Goal: Check status: Check status

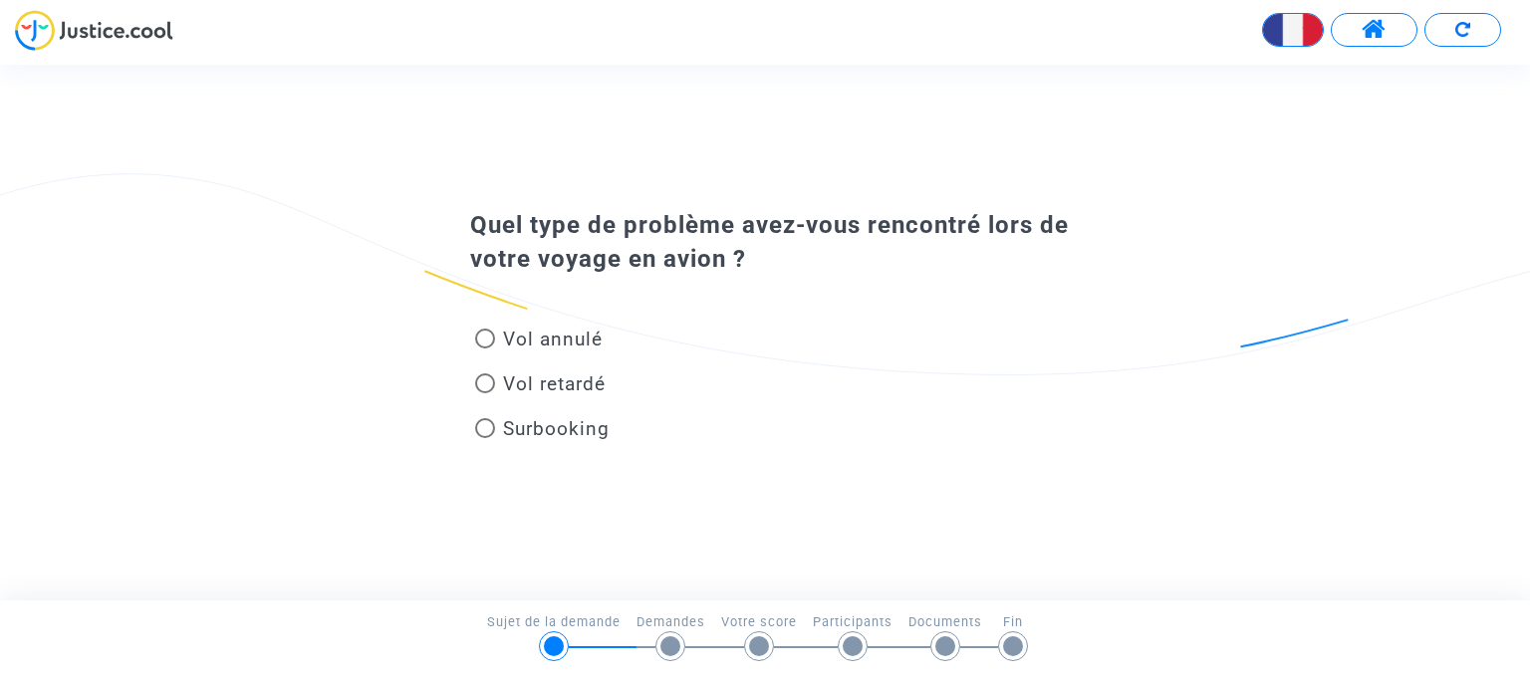
click at [1375, 34] on span at bounding box center [1374, 30] width 25 height 26
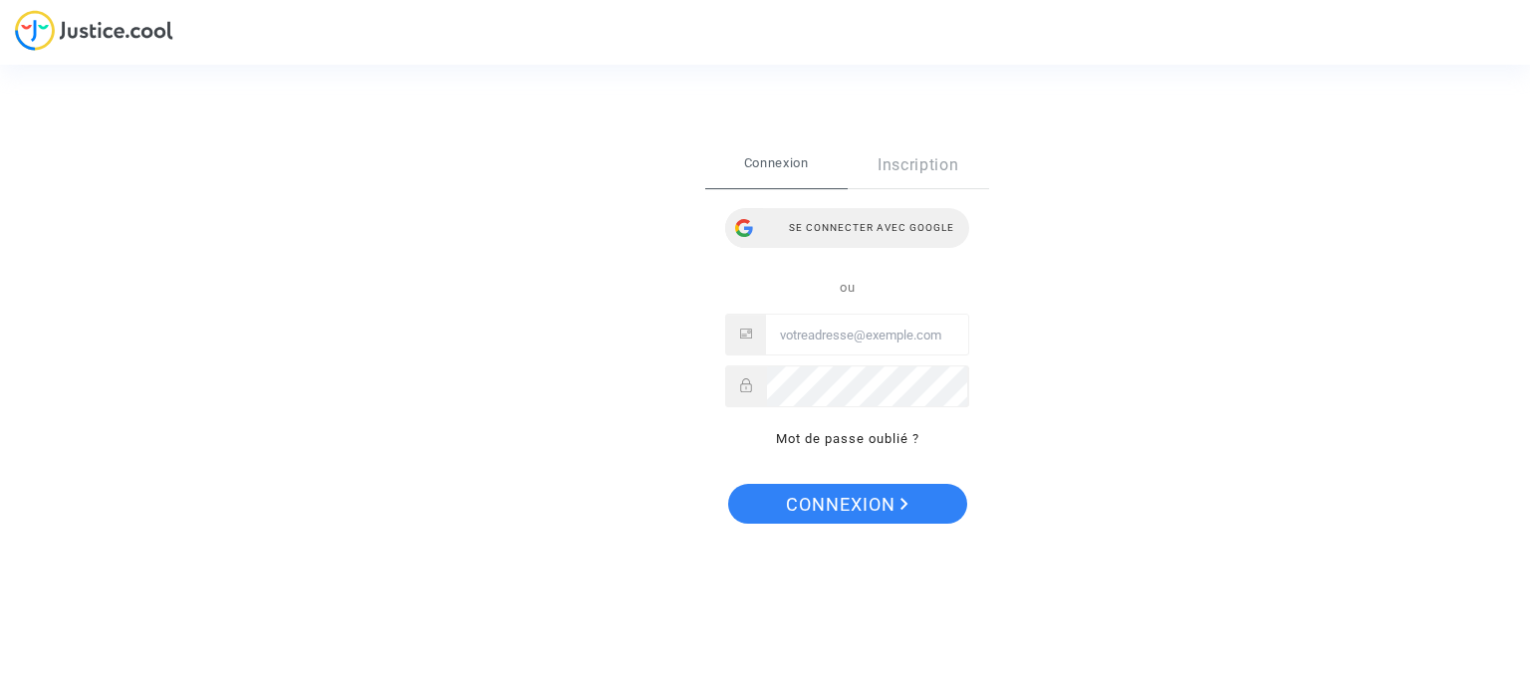
click at [905, 223] on div "Se connecter avec Google" at bounding box center [847, 228] width 244 height 40
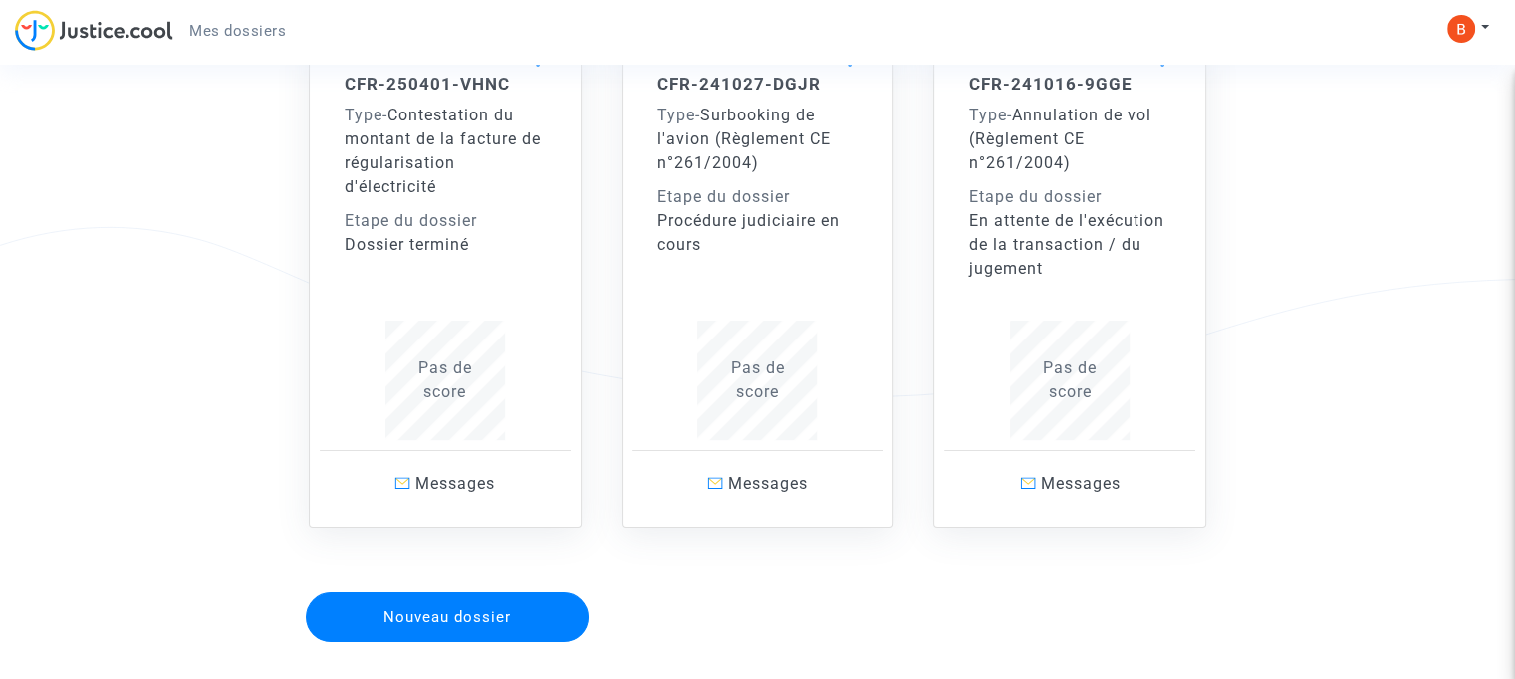
scroll to position [246, 0]
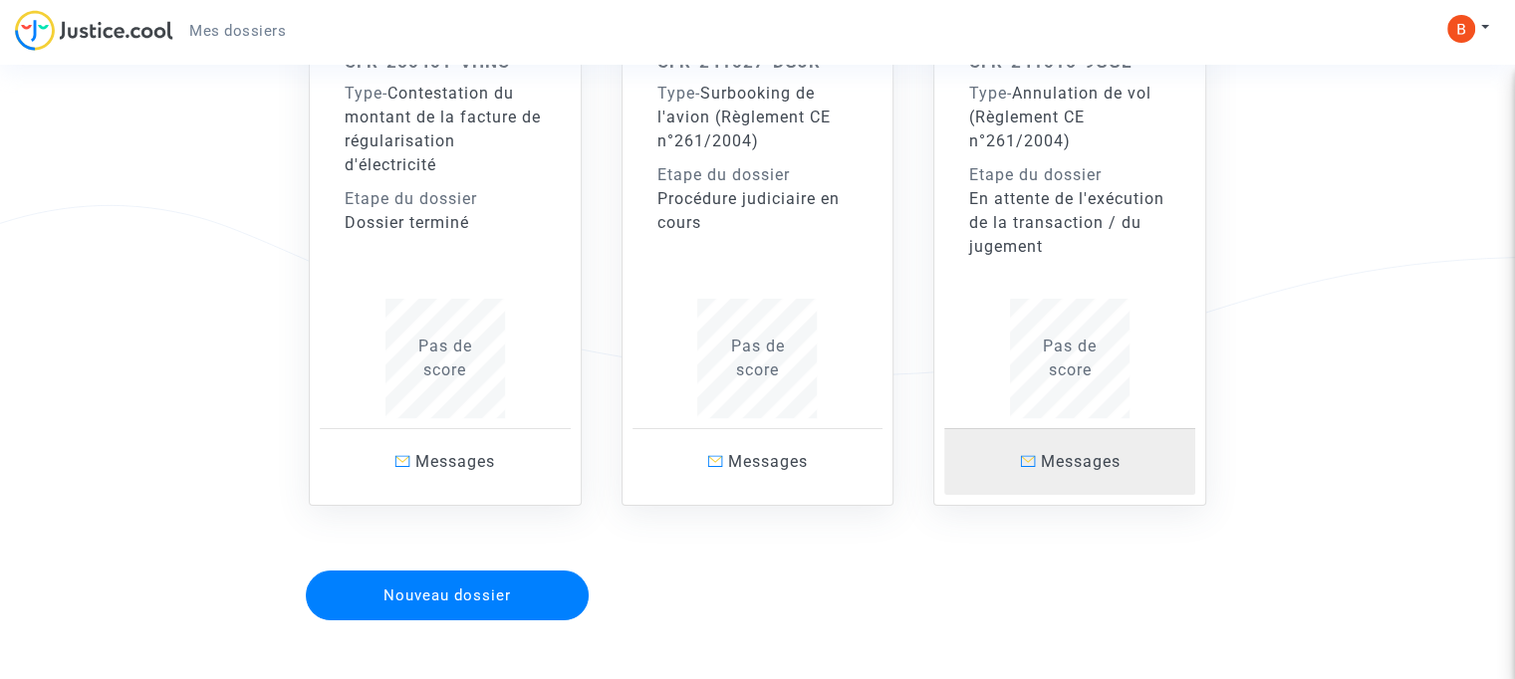
click at [1076, 458] on span "Messages" at bounding box center [1081, 461] width 80 height 19
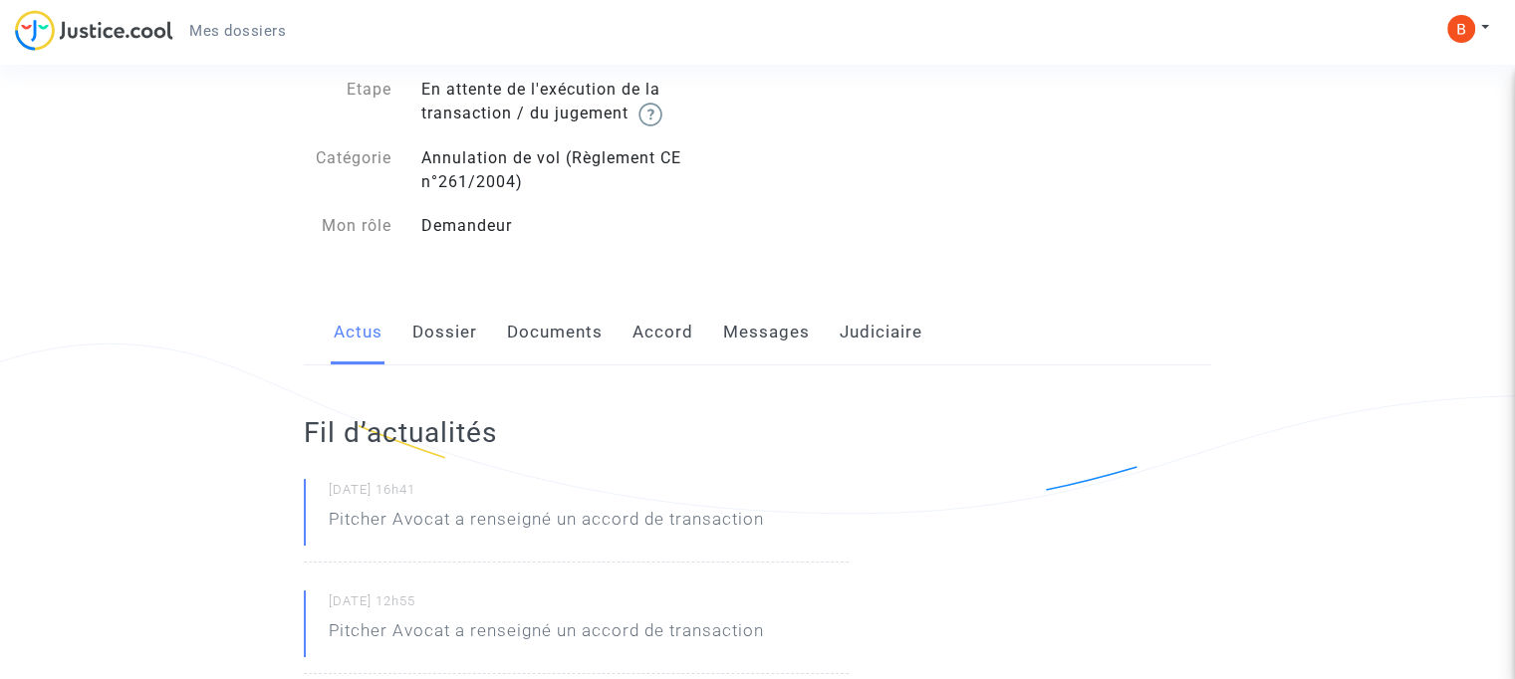
scroll to position [100, 0]
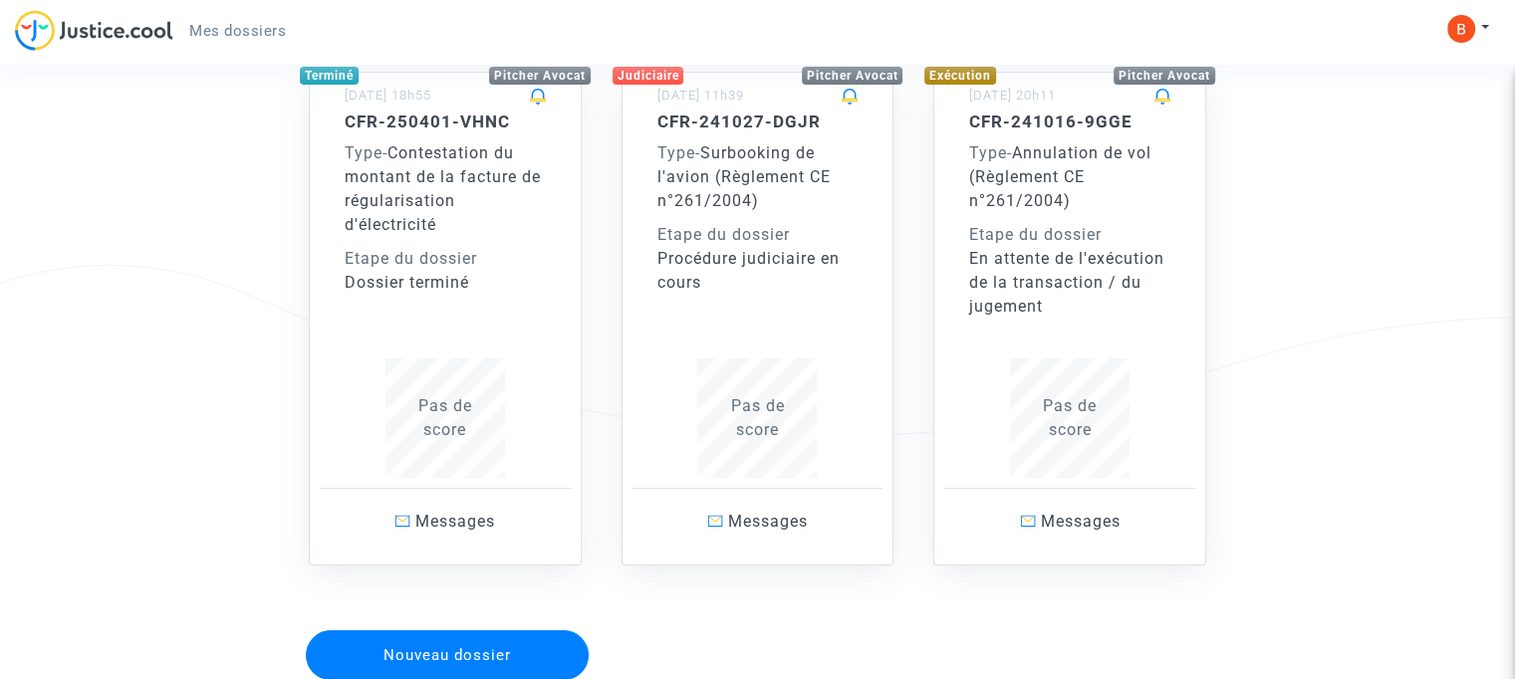
scroll to position [199, 0]
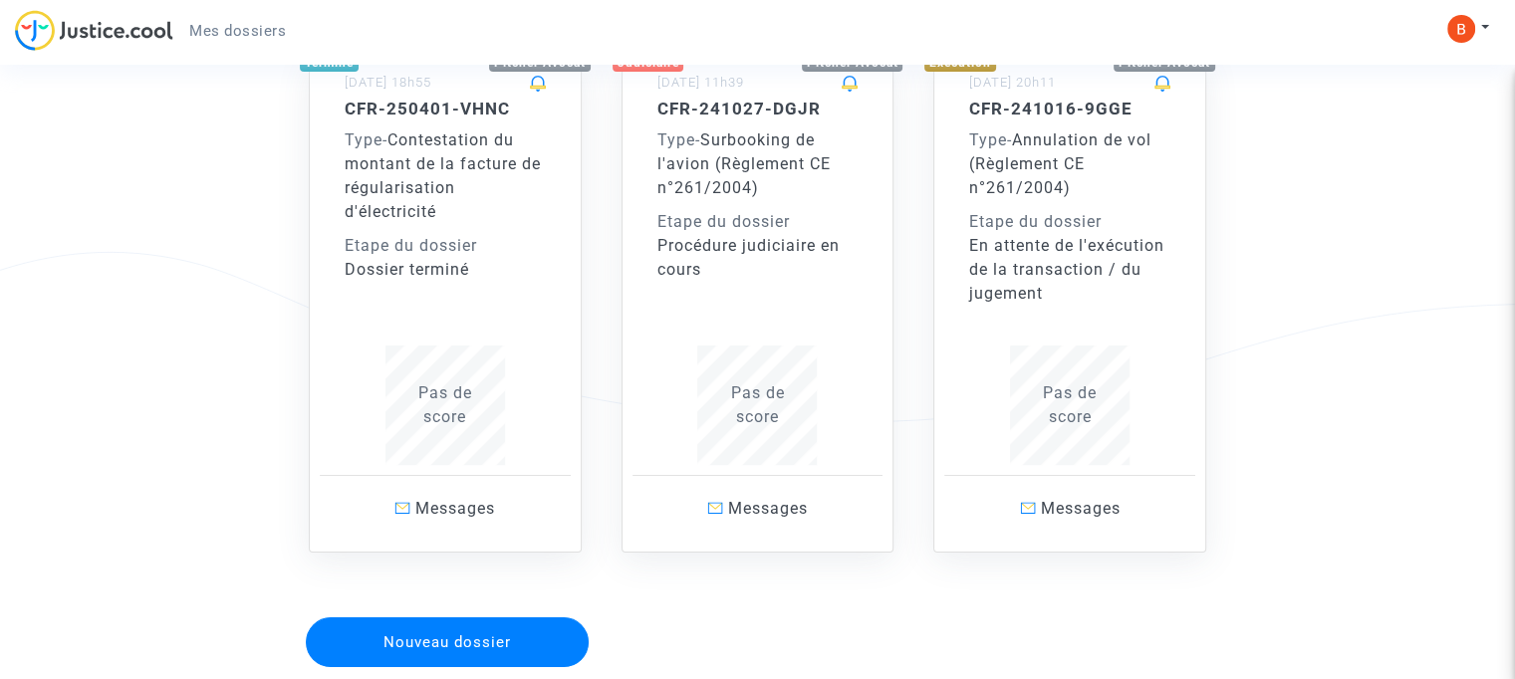
click at [725, 288] on div "CFR-241027-DGJR Type - Surbooking de l'avion (Règlement CE n°261/2004) Etape du…" at bounding box center [757, 282] width 201 height 367
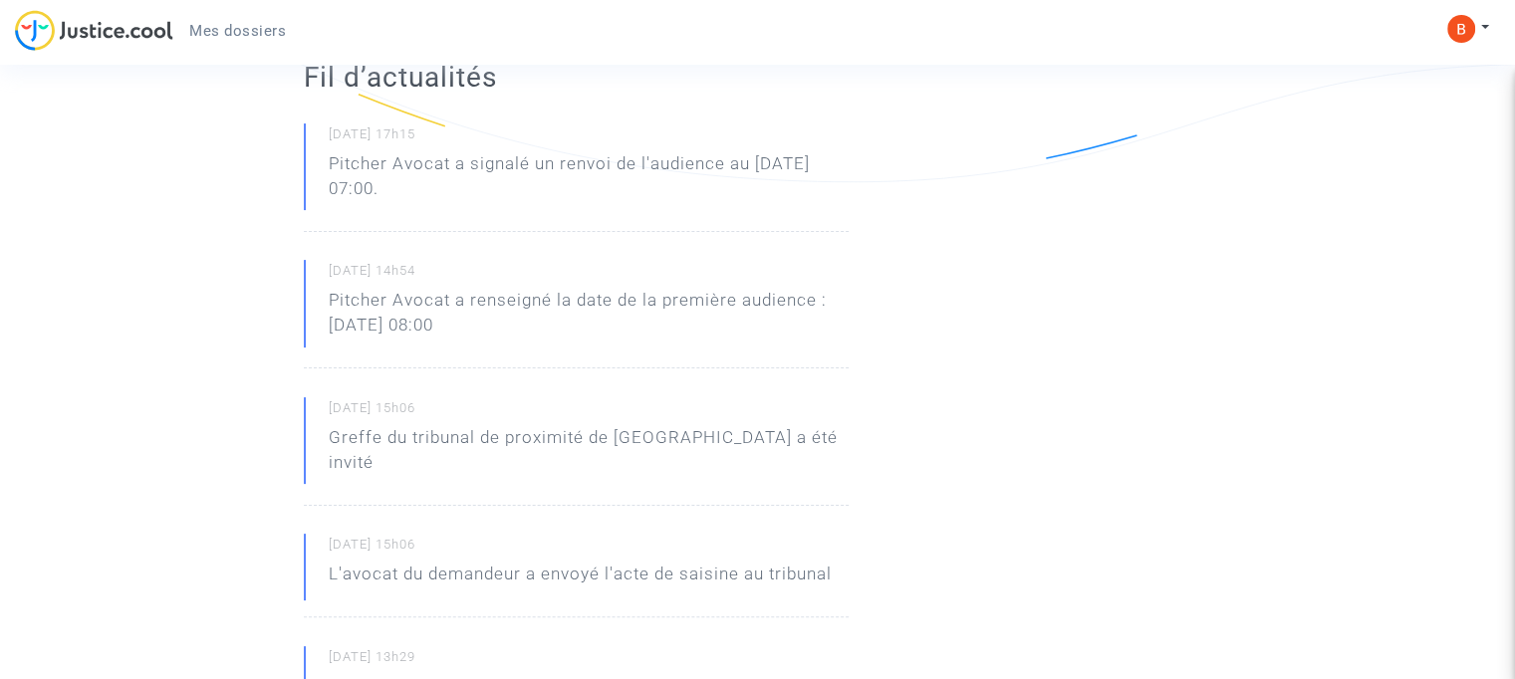
scroll to position [420, 0]
